Goal: Navigation & Orientation: Find specific page/section

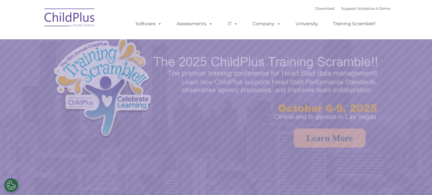
select select "MEDIUM"
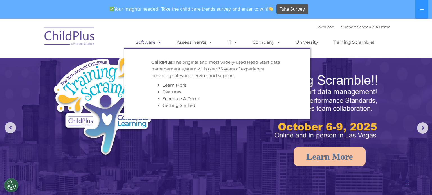
click at [147, 47] on link "Software" at bounding box center [148, 42] width 37 height 11
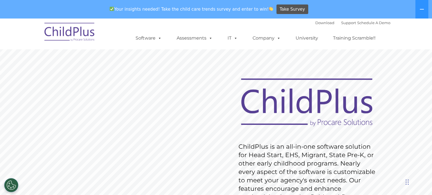
click at [298, 164] on rs-layer "ChildPlus is an all-in-one software solution for Head Start, EHS, Migrant, Stat…" at bounding box center [307, 172] width 139 height 59
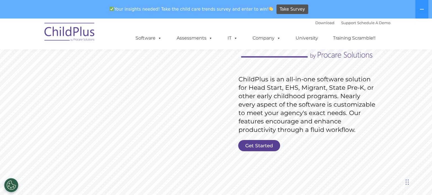
scroll to position [68, 0]
click at [266, 146] on link "Get Started" at bounding box center [259, 145] width 42 height 11
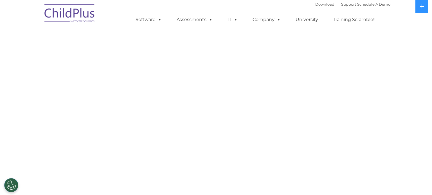
select select "MEDIUM"
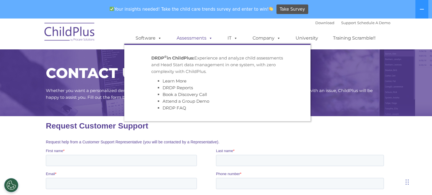
click at [197, 42] on link "Assessments" at bounding box center [194, 38] width 47 height 11
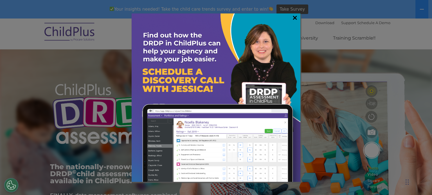
click at [296, 17] on link "×" at bounding box center [294, 18] width 6 height 6
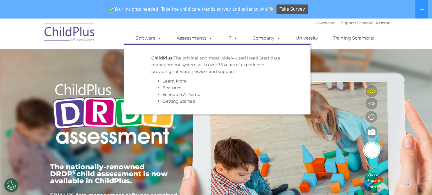
click at [150, 38] on link "Software" at bounding box center [148, 38] width 37 height 11
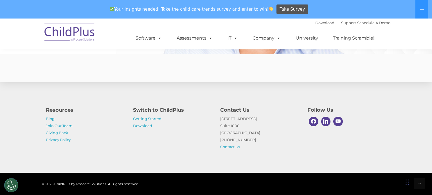
scroll to position [1413, 0]
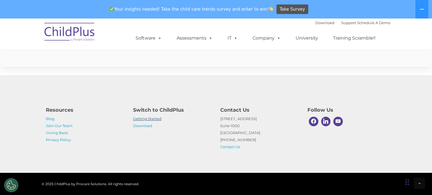
click at [156, 117] on link "Getting Started" at bounding box center [147, 119] width 28 height 4
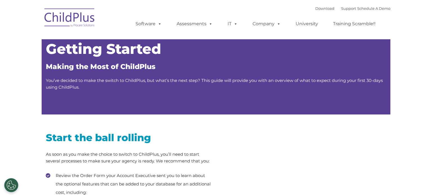
type input ""
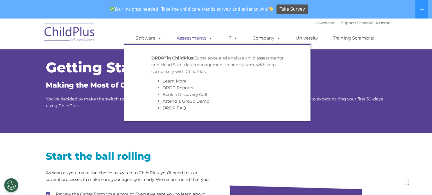
click at [203, 37] on link "Assessments" at bounding box center [194, 38] width 47 height 11
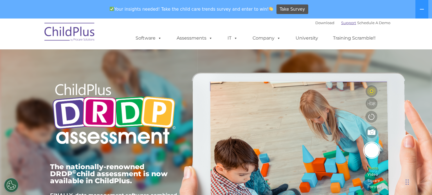
click at [341, 24] on link "Support" at bounding box center [348, 23] width 15 height 4
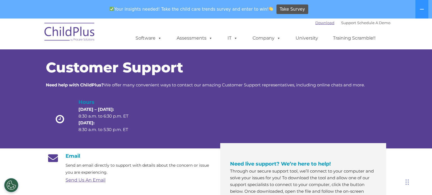
click at [324, 23] on link "Download" at bounding box center [324, 23] width 19 height 4
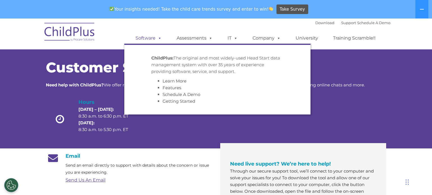
click at [156, 39] on span at bounding box center [158, 37] width 6 height 5
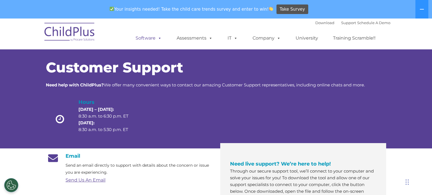
click at [156, 39] on span at bounding box center [158, 37] width 6 height 5
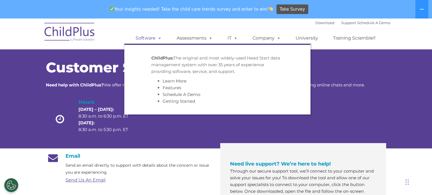
click at [159, 38] on span at bounding box center [158, 37] width 6 height 5
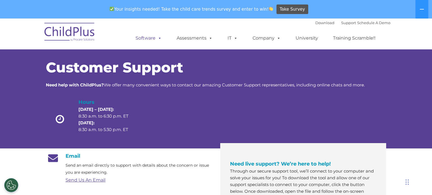
click at [159, 38] on span at bounding box center [158, 37] width 6 height 5
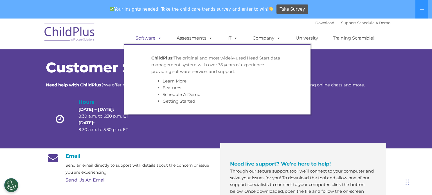
click at [155, 39] on link "Software" at bounding box center [148, 38] width 37 height 11
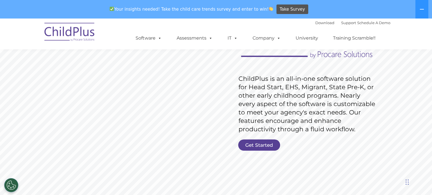
scroll to position [70, 0]
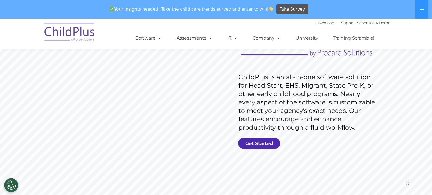
click at [265, 143] on link "Get Started" at bounding box center [259, 143] width 42 height 11
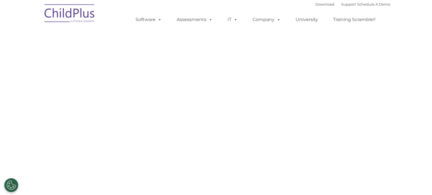
select select "MEDIUM"
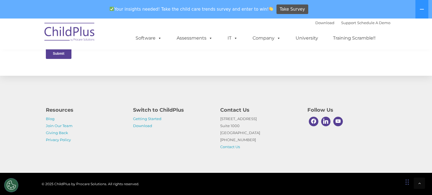
scroll to position [315, 0]
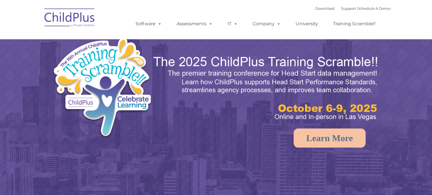
select select "MEDIUM"
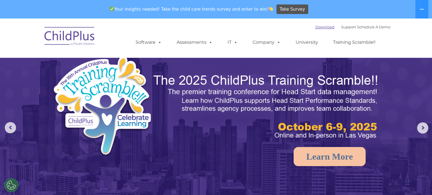
click at [315, 28] on link "Download" at bounding box center [324, 27] width 19 height 4
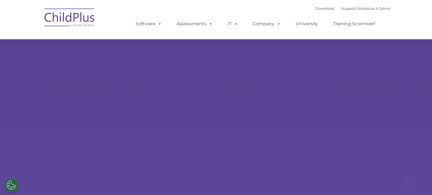
scroll to position [0, 0]
select select "MEDIUM"
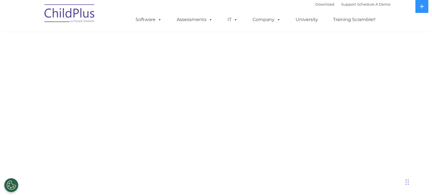
select select "MEDIUM"
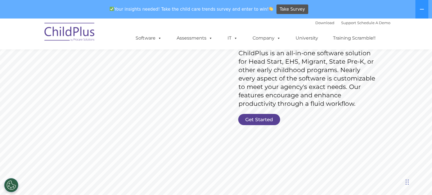
scroll to position [80, 0]
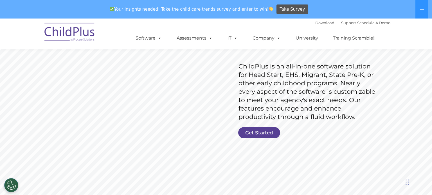
click at [271, 131] on link "Get Started" at bounding box center [259, 132] width 42 height 11
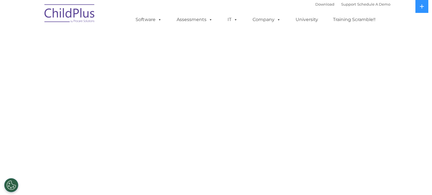
select select "MEDIUM"
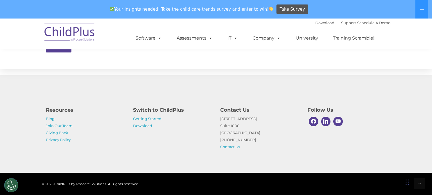
scroll to position [315, 0]
click at [148, 126] on link "Download" at bounding box center [142, 126] width 19 height 4
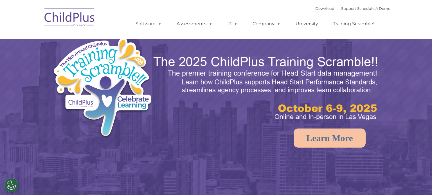
select select "MEDIUM"
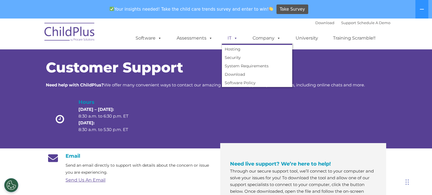
click at [235, 37] on span at bounding box center [234, 37] width 6 height 5
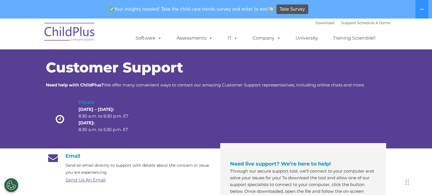
click at [235, 37] on span at bounding box center [234, 37] width 6 height 5
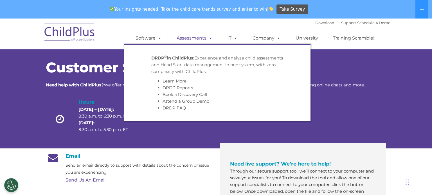
click at [209, 39] on span at bounding box center [209, 37] width 6 height 5
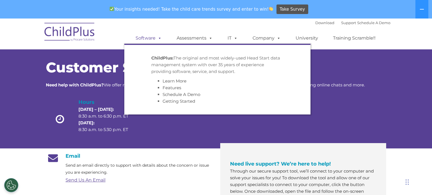
click at [153, 37] on link "Software" at bounding box center [148, 38] width 37 height 11
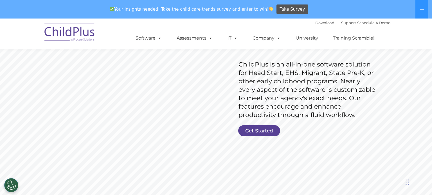
scroll to position [83, 0]
click at [265, 131] on link "Get Started" at bounding box center [259, 130] width 42 height 11
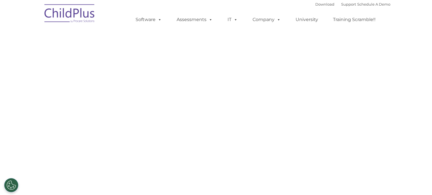
select select "MEDIUM"
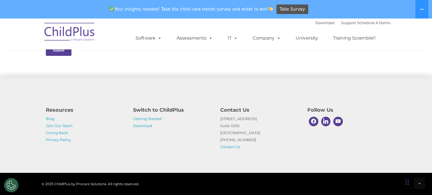
scroll to position [342, 0]
click at [318, 25] on link "Download" at bounding box center [324, 23] width 19 height 4
